Goal: Obtain resource: Obtain resource

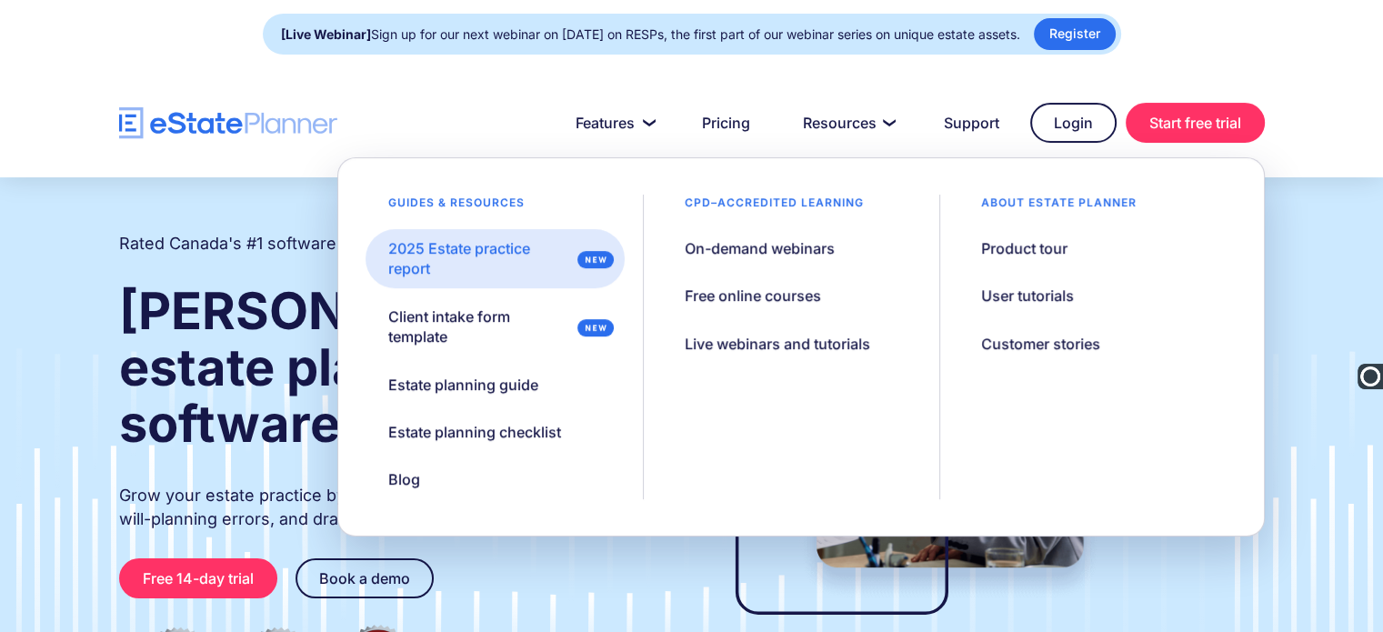
click at [496, 239] on div "2025 Estate practice report" at bounding box center [479, 258] width 182 height 41
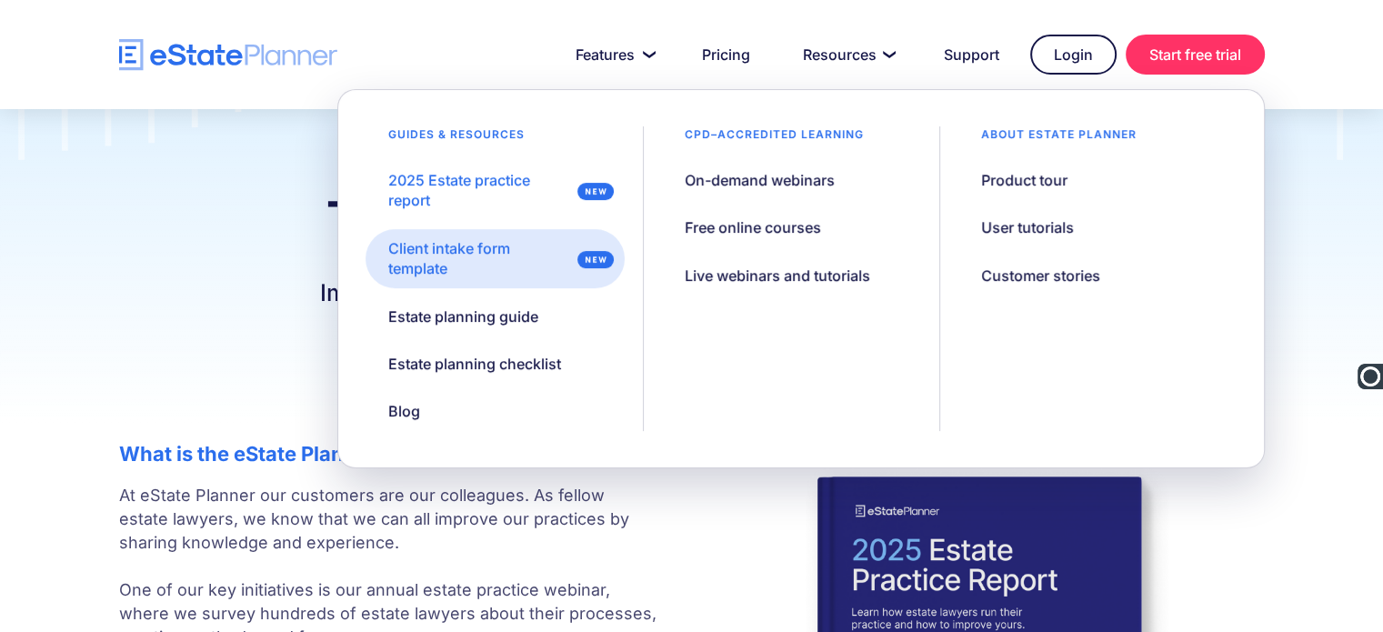
click at [478, 248] on div "Client intake form template" at bounding box center [479, 258] width 182 height 41
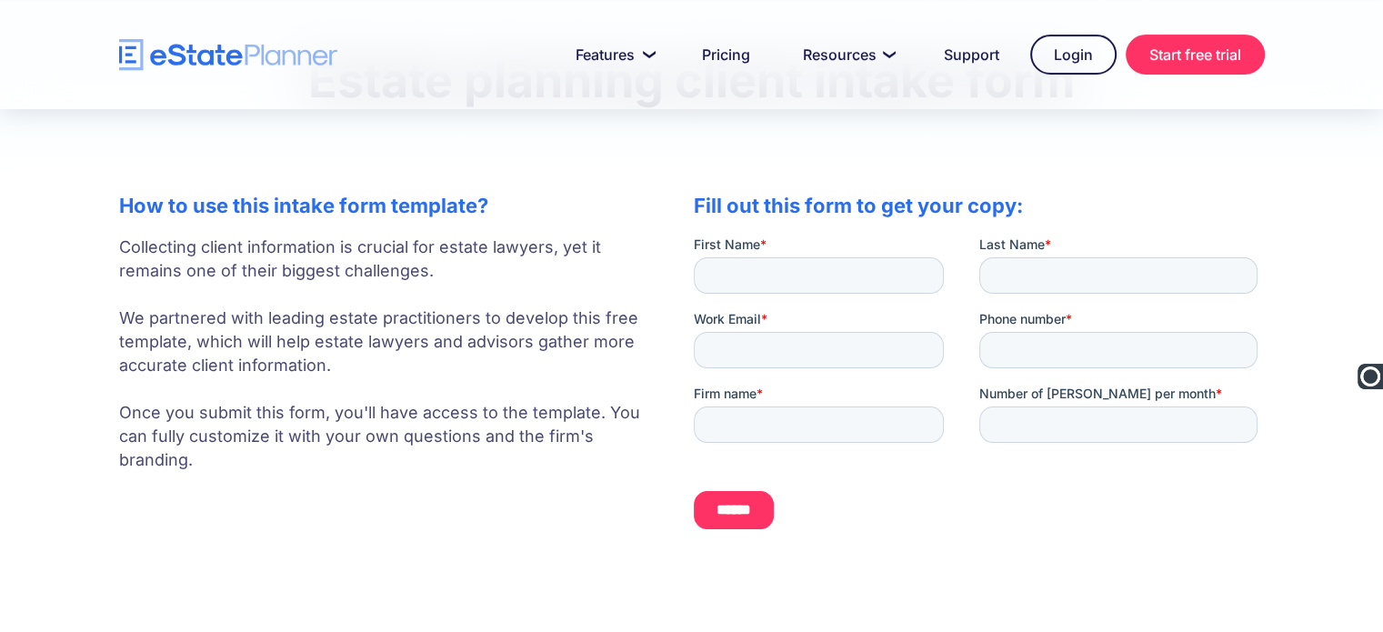
scroll to position [134, 0]
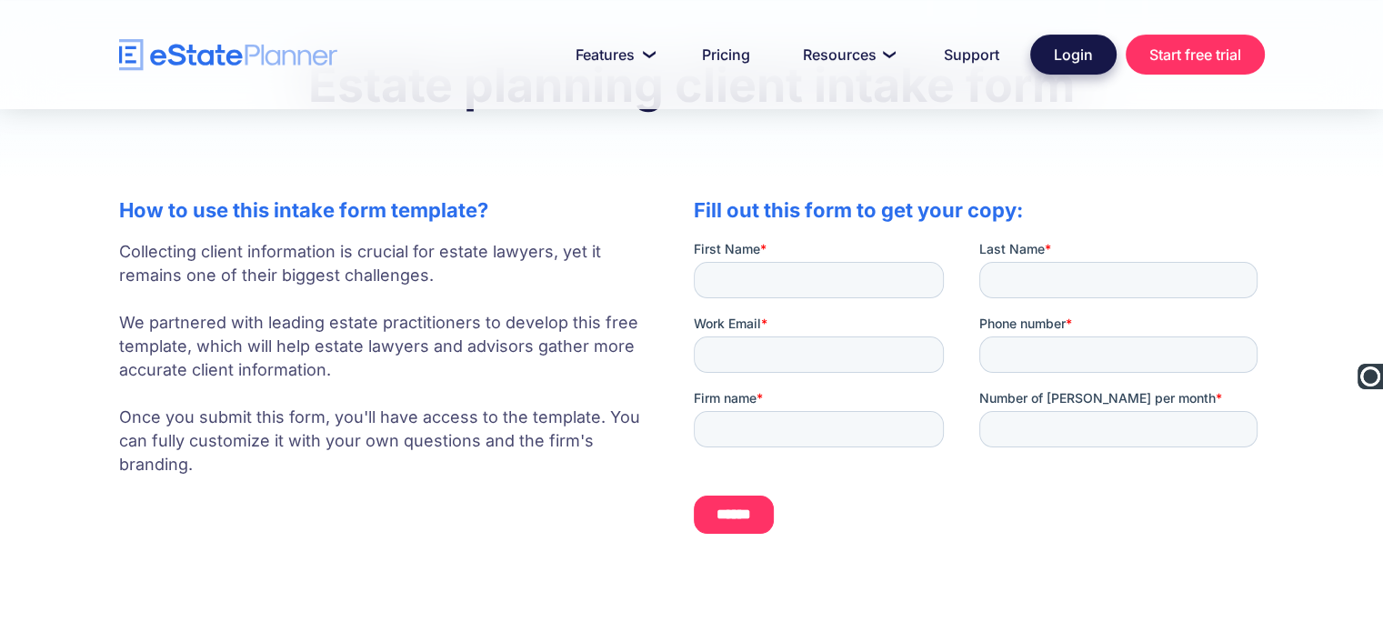
click at [1091, 57] on link "Login" at bounding box center [1074, 55] width 86 height 40
